Goal: Information Seeking & Learning: Understand process/instructions

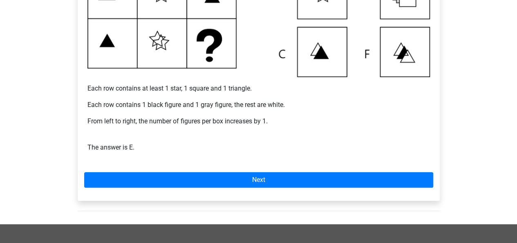
scroll to position [245, 0]
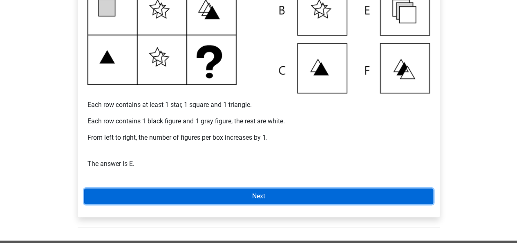
click at [238, 198] on link "Next" at bounding box center [258, 196] width 349 height 16
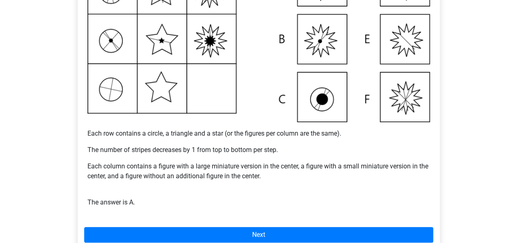
scroll to position [213, 0]
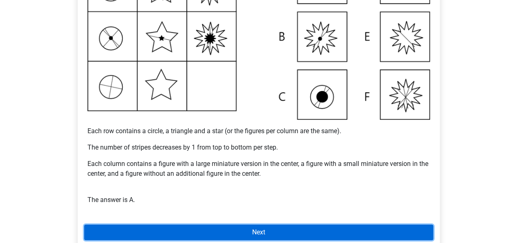
click at [176, 227] on link "Next" at bounding box center [258, 232] width 349 height 16
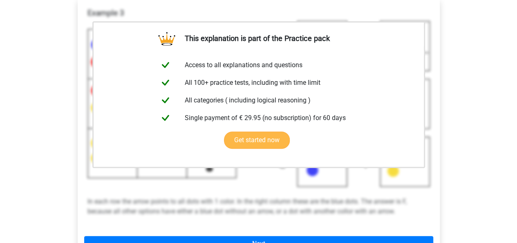
scroll to position [164, 0]
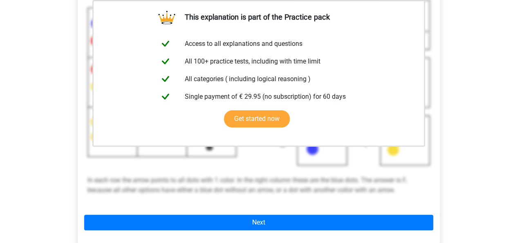
click at [250, 203] on div "Example 3 In each row the arrow points to all dots with 1 color. In the right c…" at bounding box center [258, 94] width 349 height 220
